Goal: Information Seeking & Learning: Learn about a topic

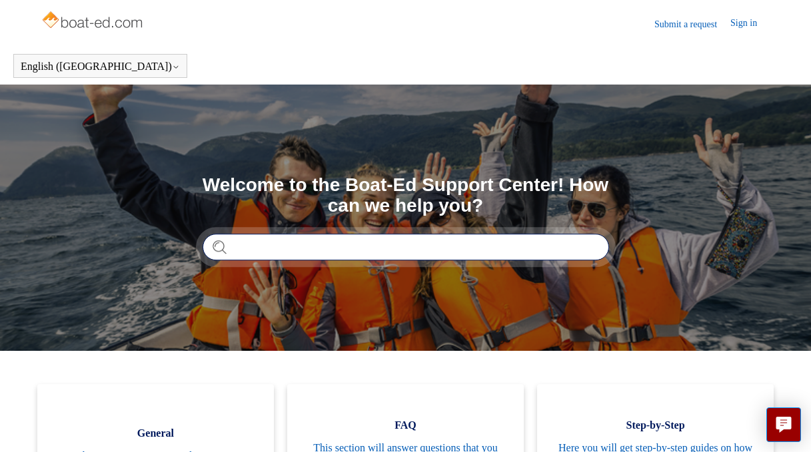
click at [296, 249] on input "Search" at bounding box center [405, 247] width 406 height 27
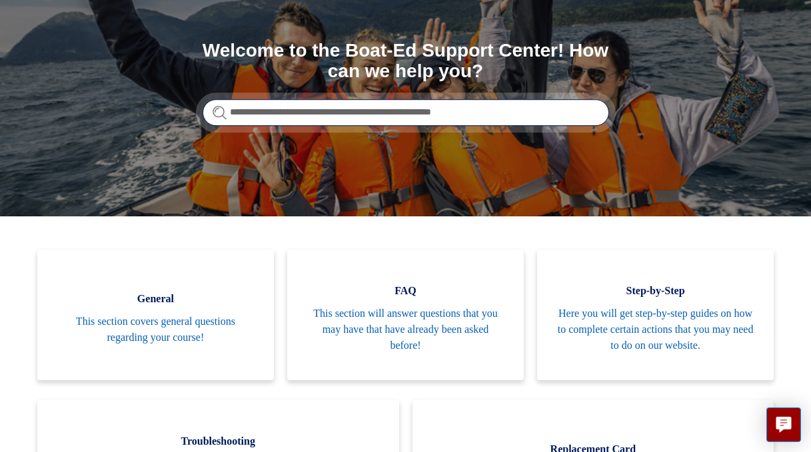
scroll to position [139, 0]
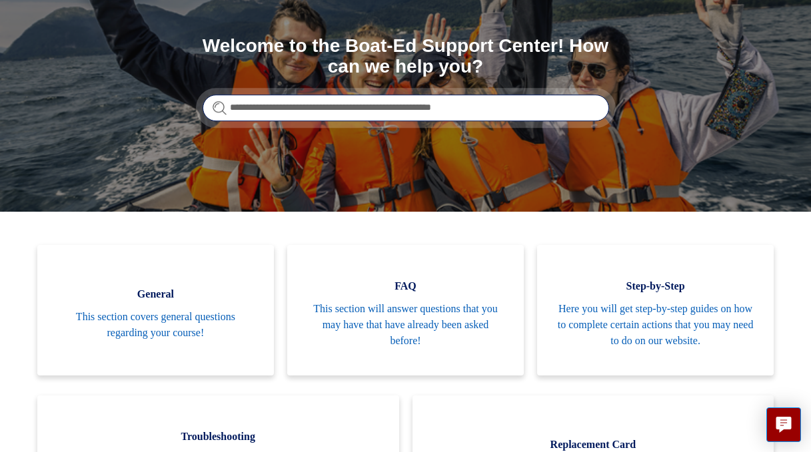
type input "**********"
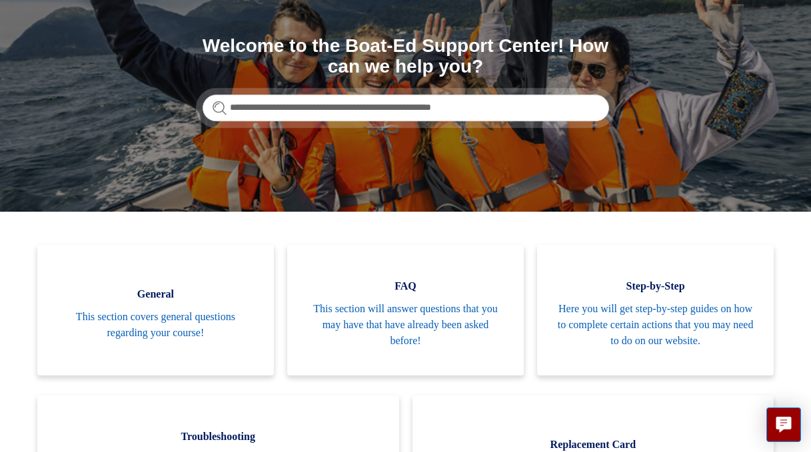
scroll to position [0, 0]
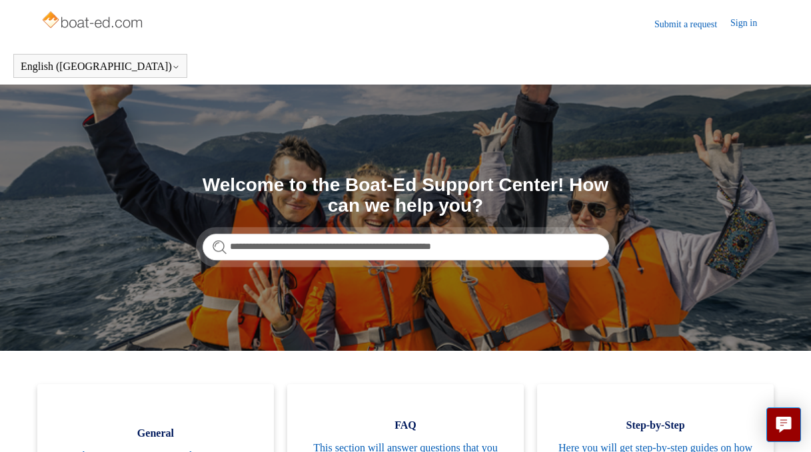
click at [738, 25] on link "Sign in" at bounding box center [750, 24] width 40 height 16
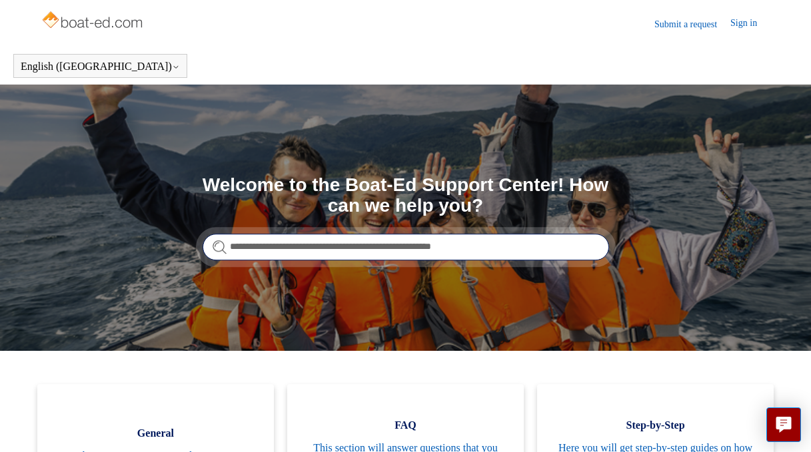
click at [550, 247] on input "**********" at bounding box center [405, 247] width 406 height 27
click at [524, 240] on input "**********" at bounding box center [405, 247] width 406 height 27
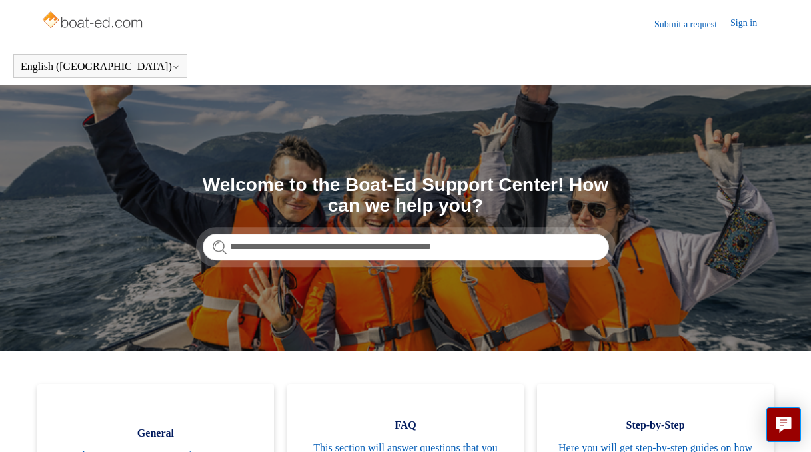
click at [690, 27] on link "Submit a request" at bounding box center [692, 24] width 76 height 14
click at [744, 24] on link "Sign in" at bounding box center [750, 24] width 40 height 16
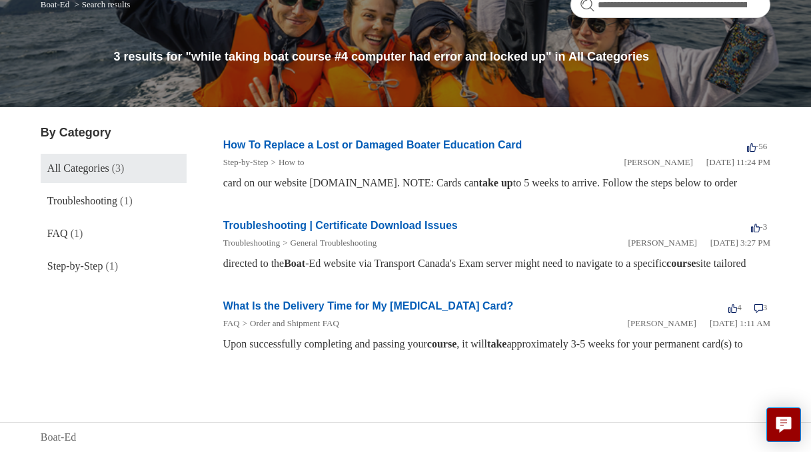
scroll to position [175, 0]
click at [127, 186] on link "Troubleshooting (1)" at bounding box center [114, 200] width 146 height 29
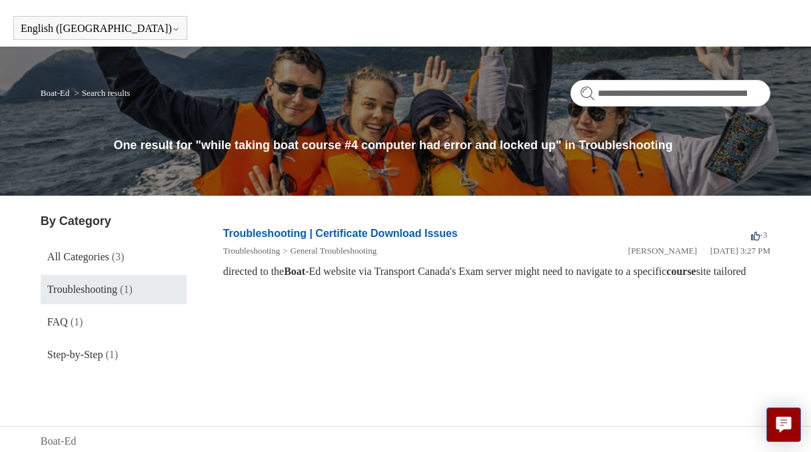
scroll to position [42, 0]
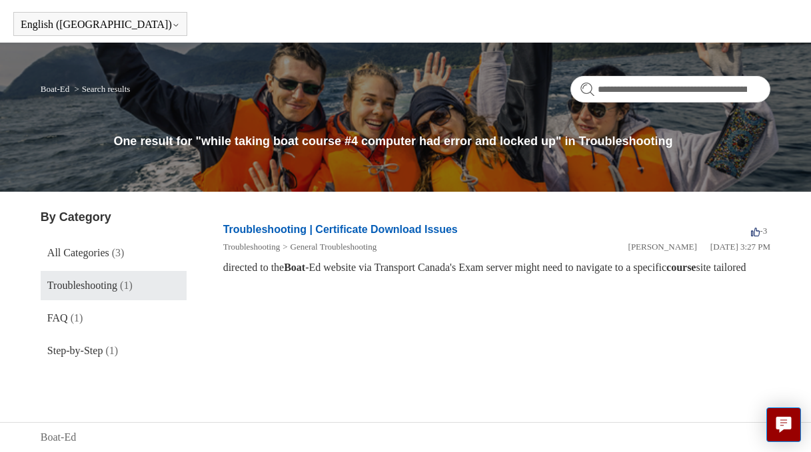
click at [337, 229] on link "Troubleshooting | Certificate Download Issues" at bounding box center [340, 229] width 234 height 11
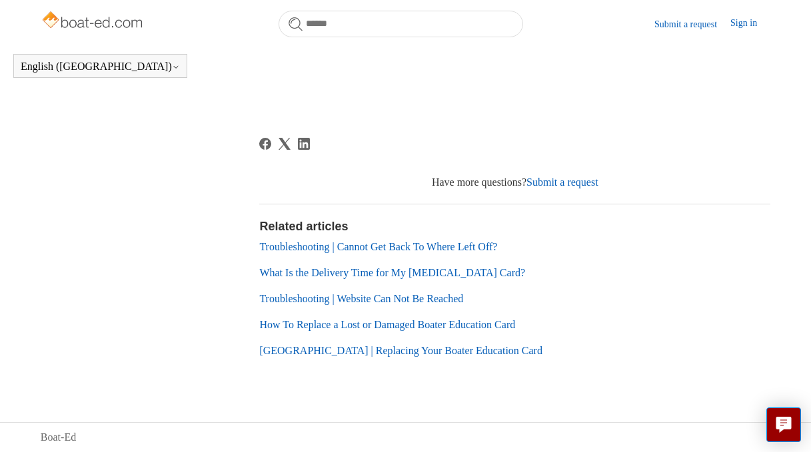
scroll to position [1171, 0]
click at [449, 252] on link "Troubleshooting | Cannot Get Back To Where Left Off?" at bounding box center [378, 246] width 238 height 11
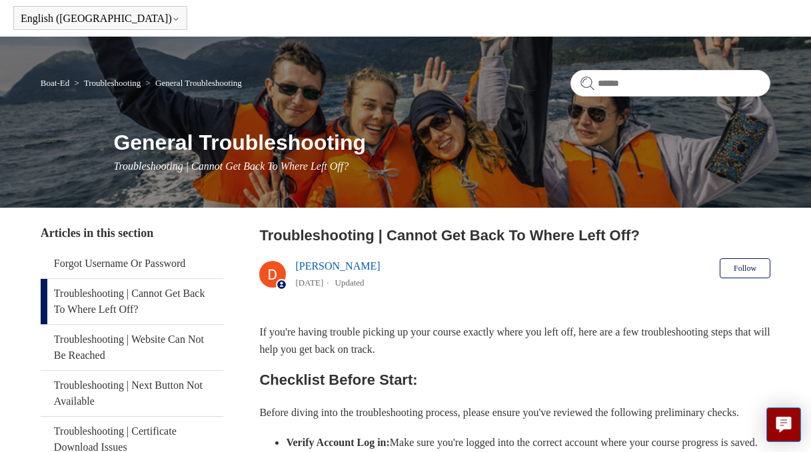
scroll to position [49, 0]
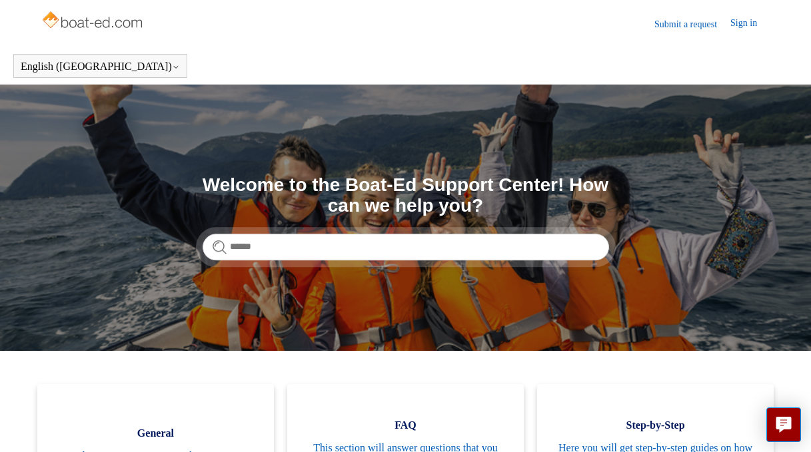
click at [745, 24] on link "Sign in" at bounding box center [750, 24] width 40 height 16
click at [746, 29] on link "Sign in" at bounding box center [750, 24] width 40 height 16
